Goal: Information Seeking & Learning: Learn about a topic

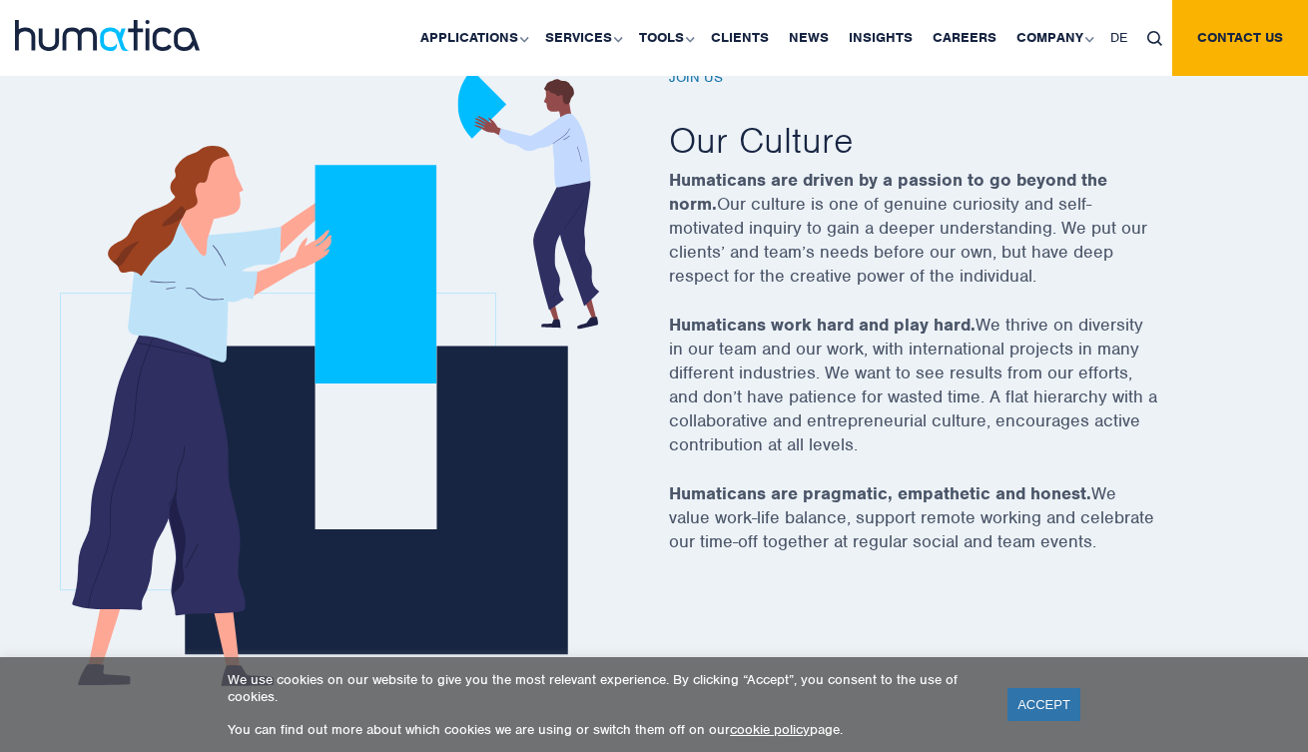
scroll to position [1115, 0]
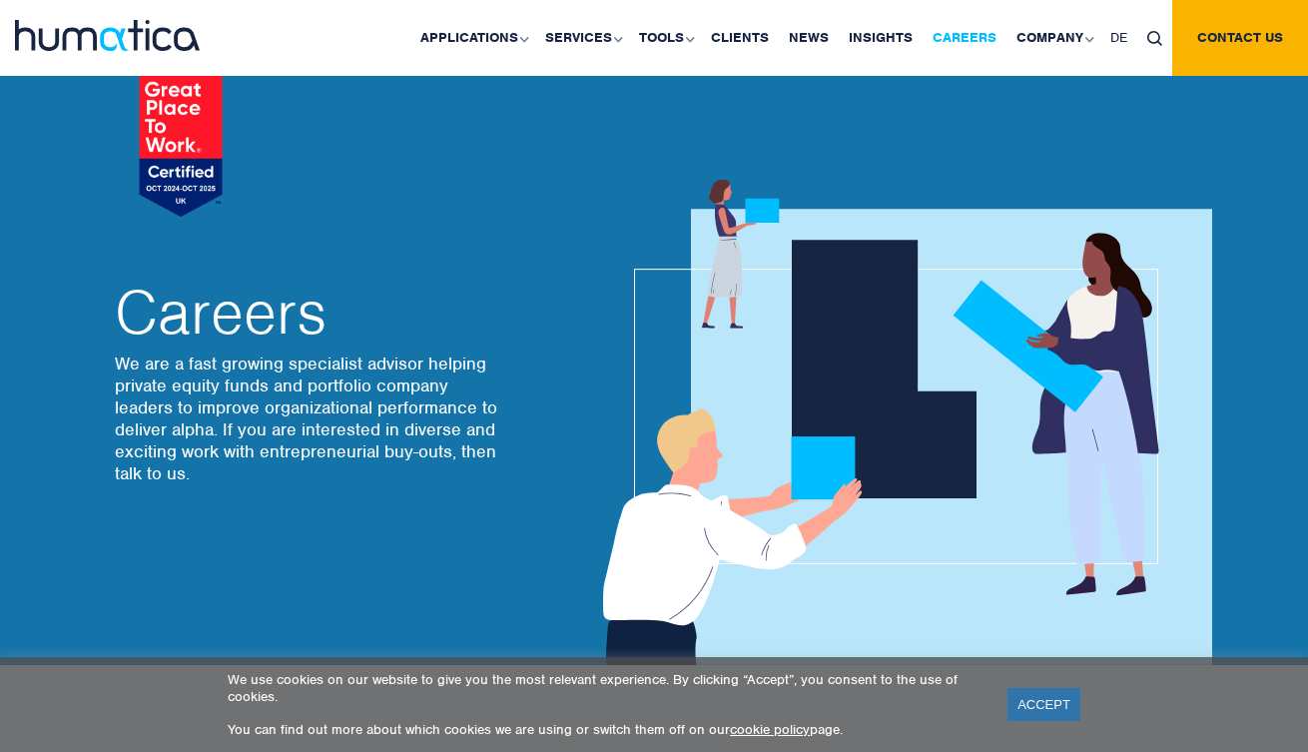
click at [943, 42] on link "Careers" at bounding box center [965, 38] width 84 height 76
click at [974, 48] on link "Careers" at bounding box center [965, 38] width 84 height 76
click at [1057, 717] on link "ACCEPT" at bounding box center [1044, 704] width 73 height 33
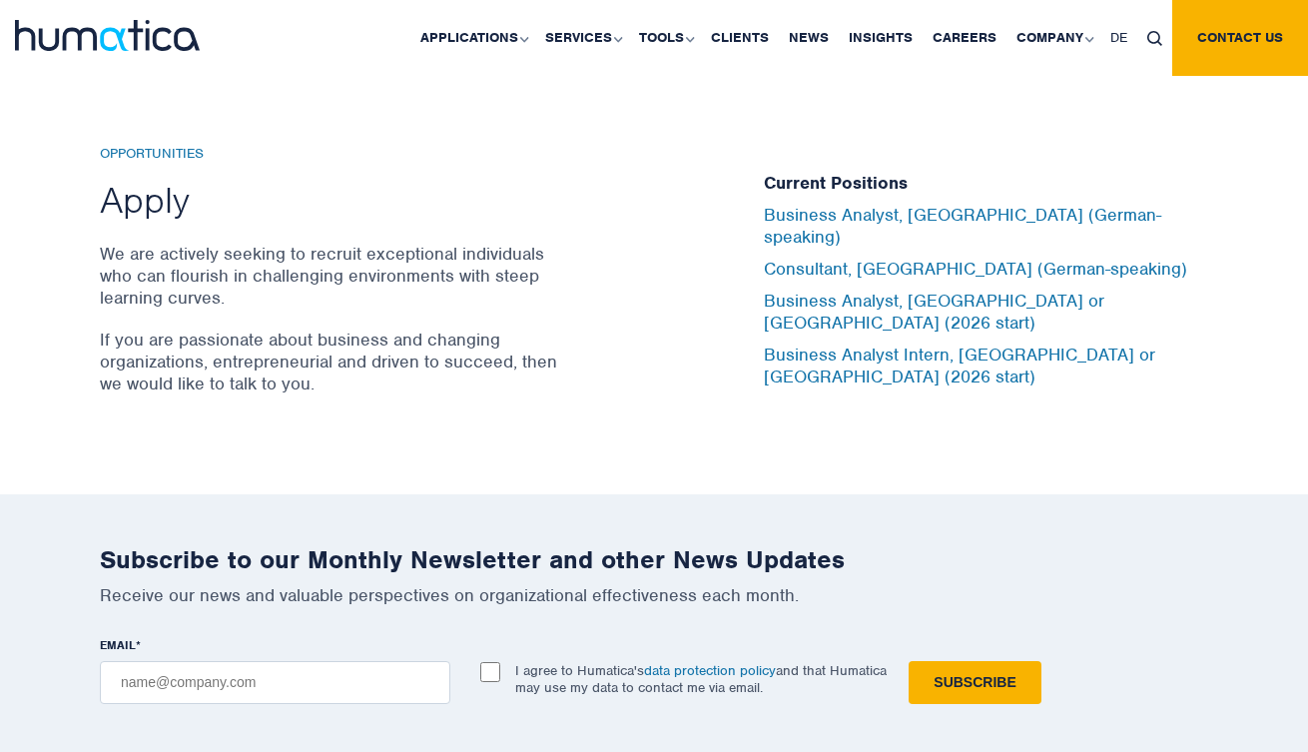
scroll to position [6604, 0]
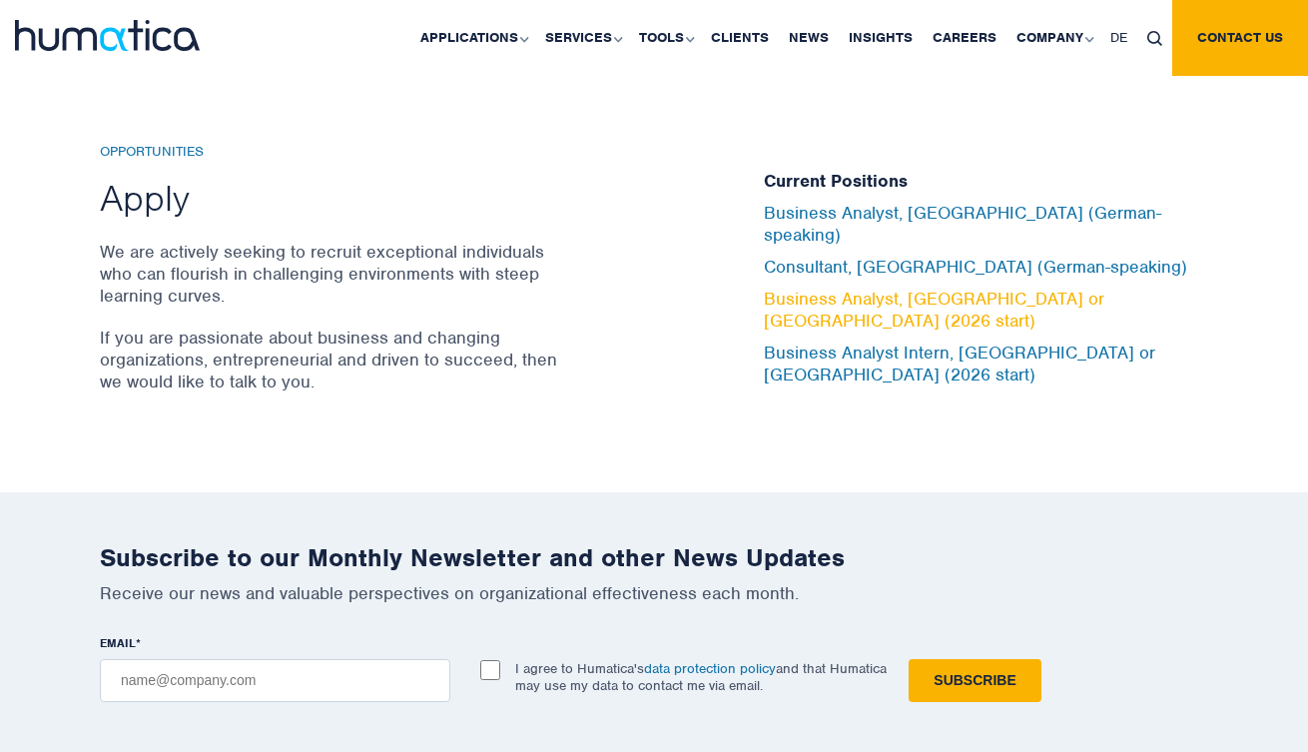
click at [904, 288] on link "Business Analyst, [GEOGRAPHIC_DATA] or [GEOGRAPHIC_DATA] (2026 start)" at bounding box center [934, 310] width 341 height 44
